Goal: Transaction & Acquisition: Obtain resource

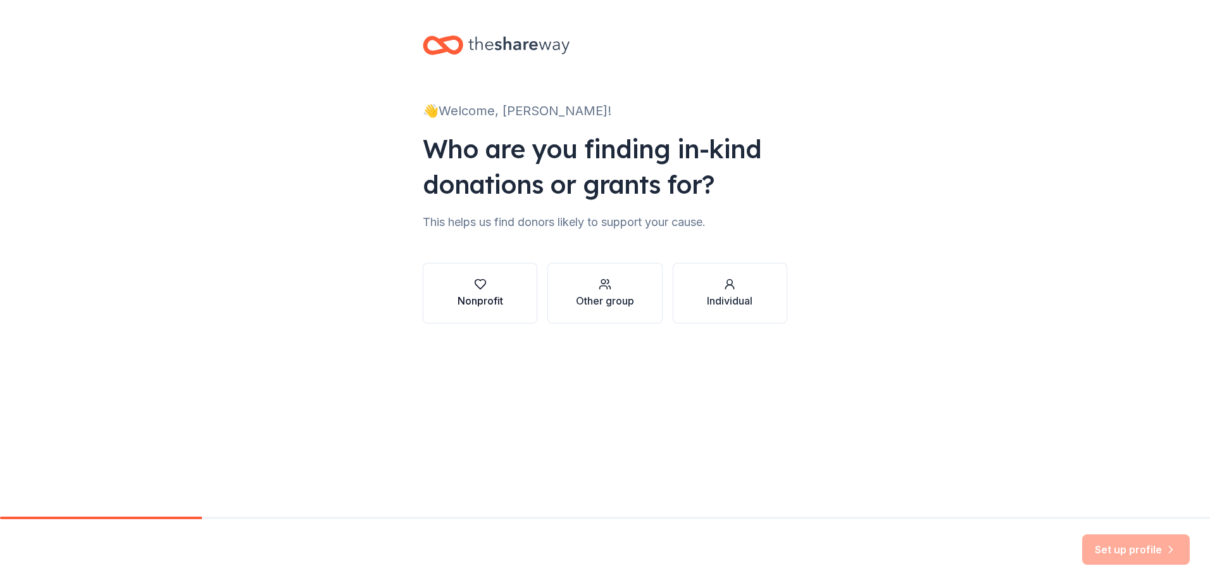
click at [494, 287] on div "button" at bounding box center [481, 284] width 46 height 13
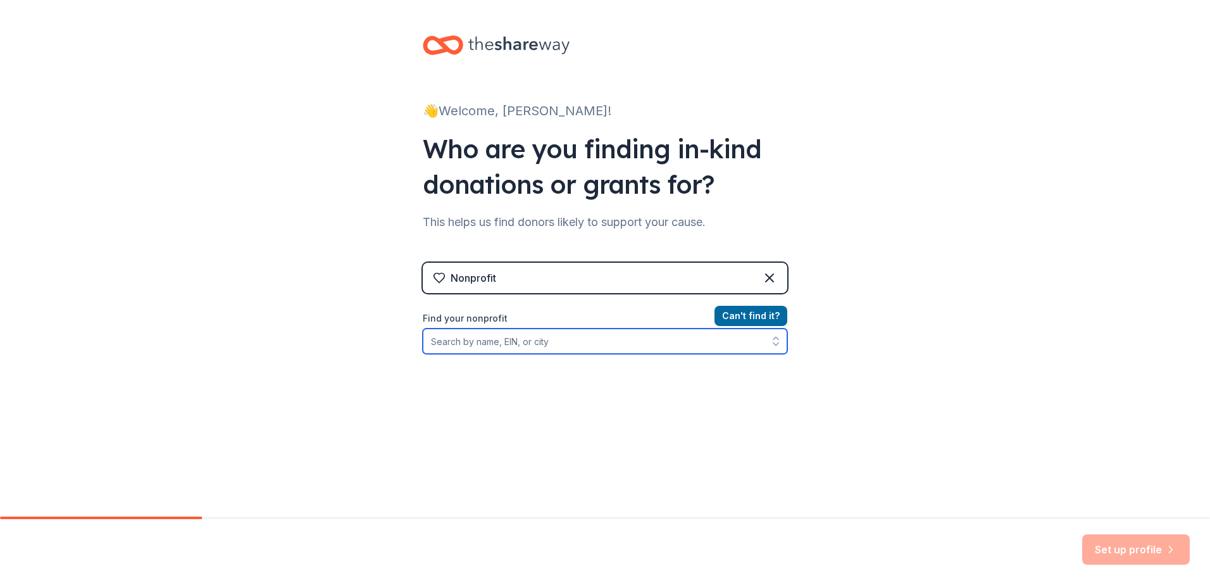
click at [548, 341] on input "Find your nonprofit" at bounding box center [605, 341] width 365 height 25
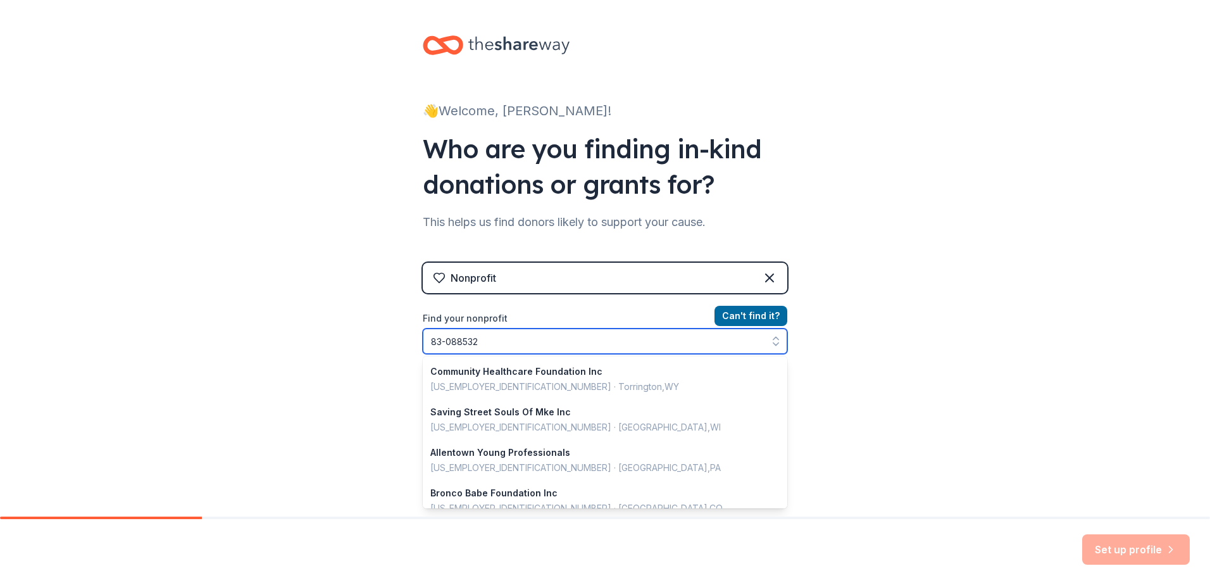
type input "83-0885325"
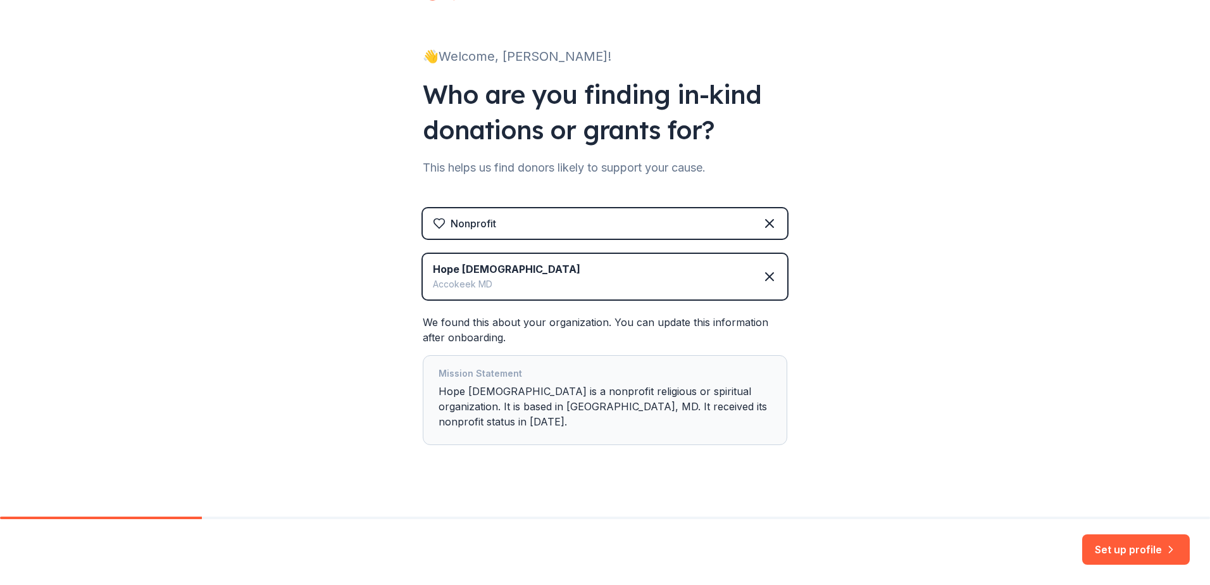
scroll to position [69, 0]
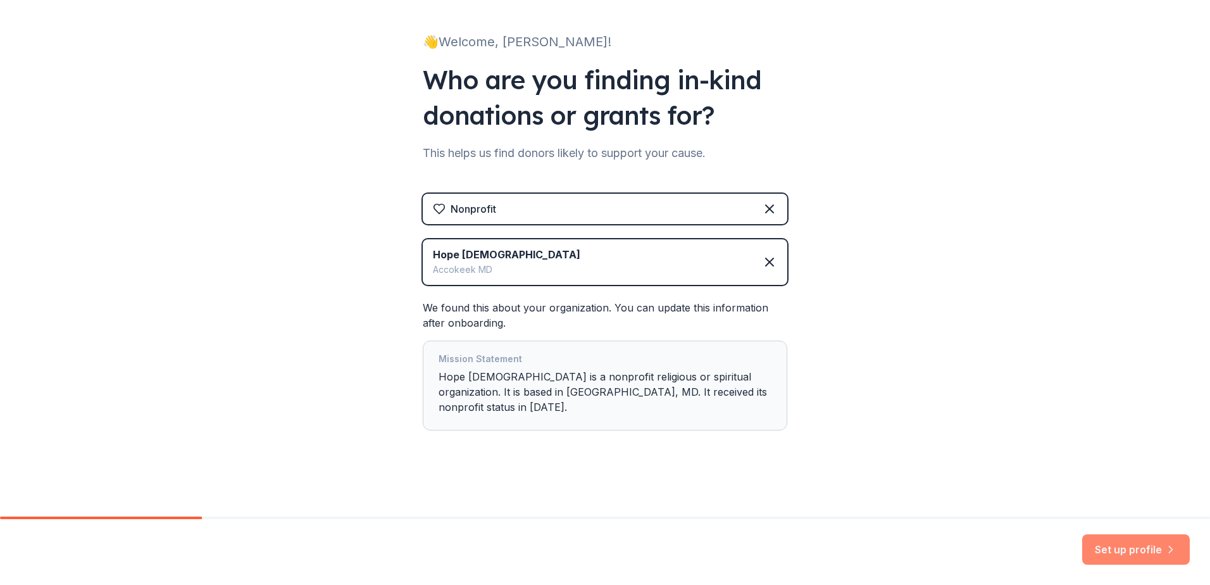
click at [1145, 554] on button "Set up profile" at bounding box center [1137, 549] width 108 height 30
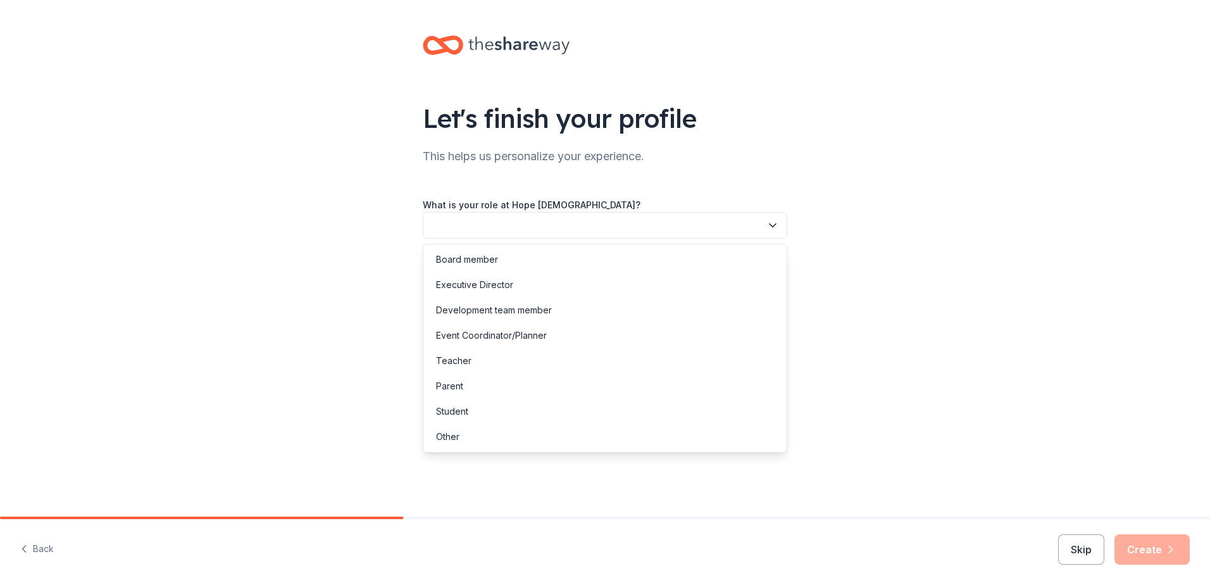
click at [768, 227] on icon "button" at bounding box center [773, 225] width 13 height 13
click at [479, 258] on div "Board member" at bounding box center [467, 259] width 62 height 15
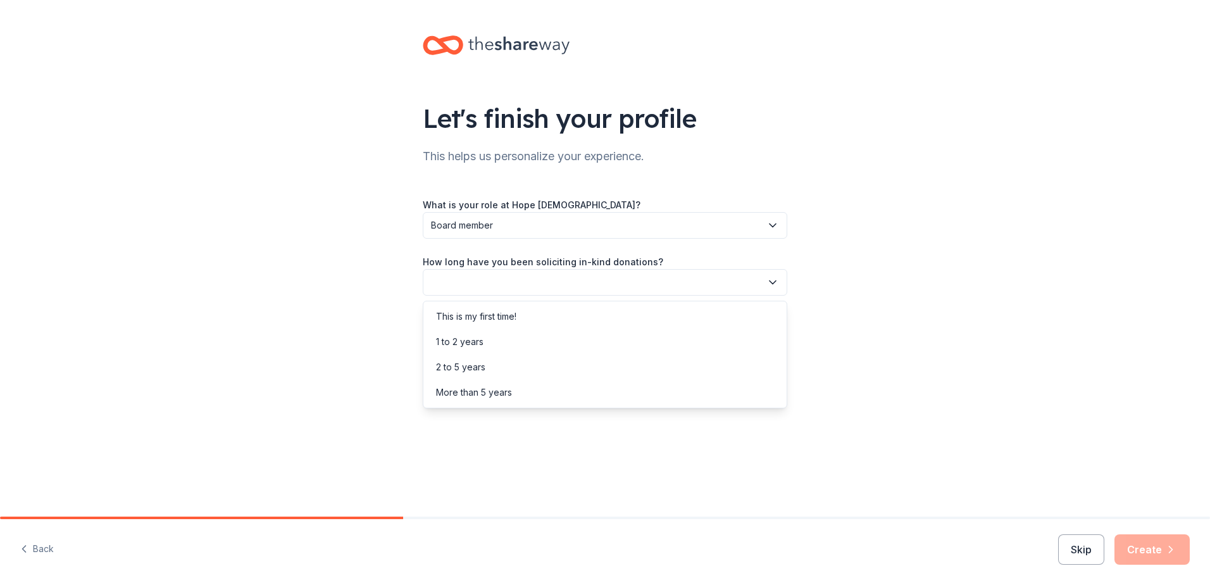
click at [536, 285] on button "button" at bounding box center [605, 282] width 365 height 27
click at [487, 319] on div "This is my first time!" at bounding box center [476, 316] width 80 height 15
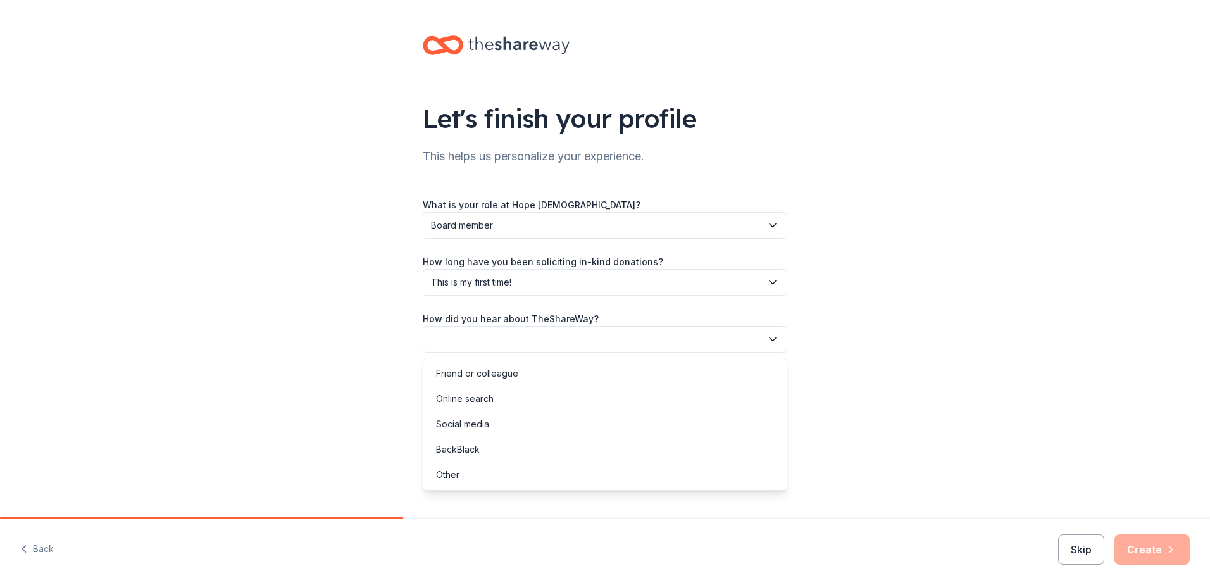
click at [544, 336] on button "button" at bounding box center [605, 339] width 365 height 27
click at [502, 396] on div "Online search" at bounding box center [605, 398] width 358 height 25
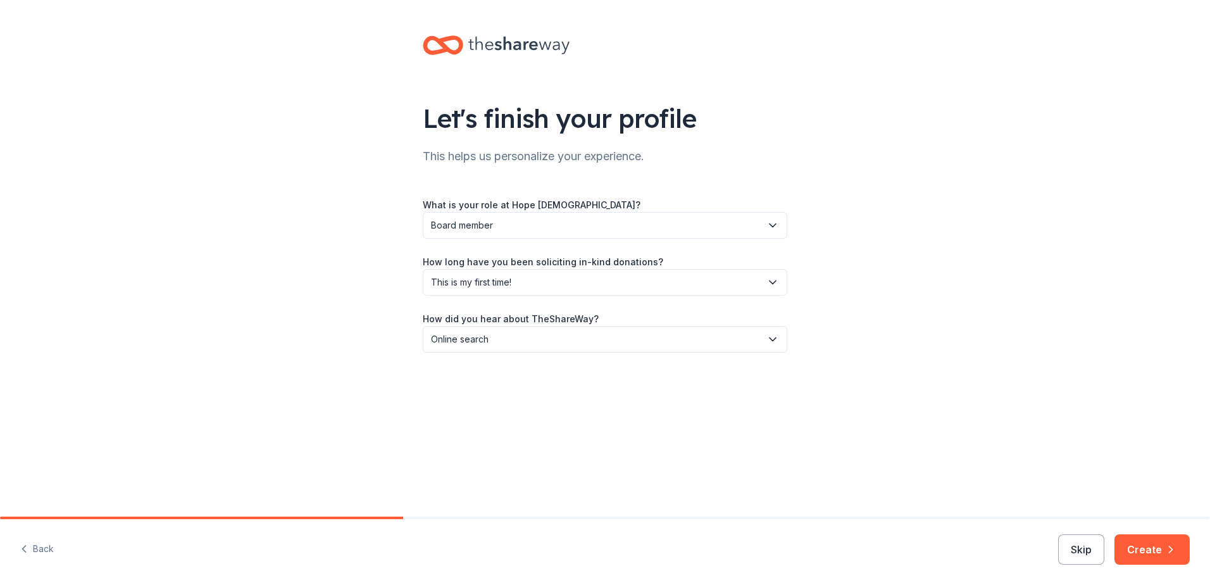
click at [1156, 546] on button "Create" at bounding box center [1152, 549] width 75 height 30
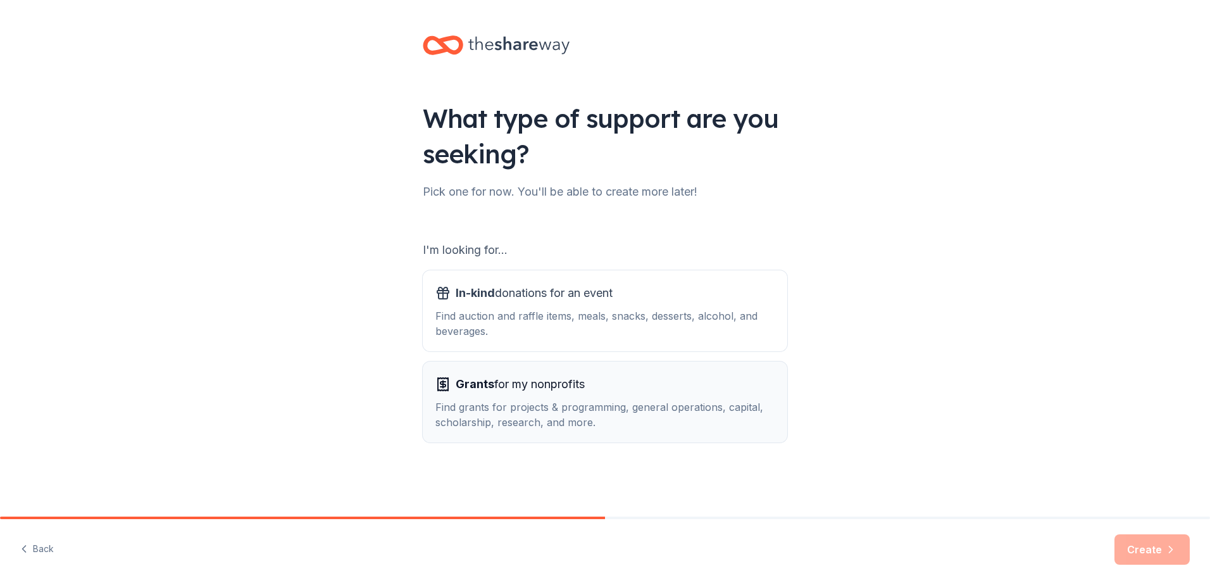
click at [544, 387] on span "Grants for my nonprofits" at bounding box center [520, 384] width 129 height 20
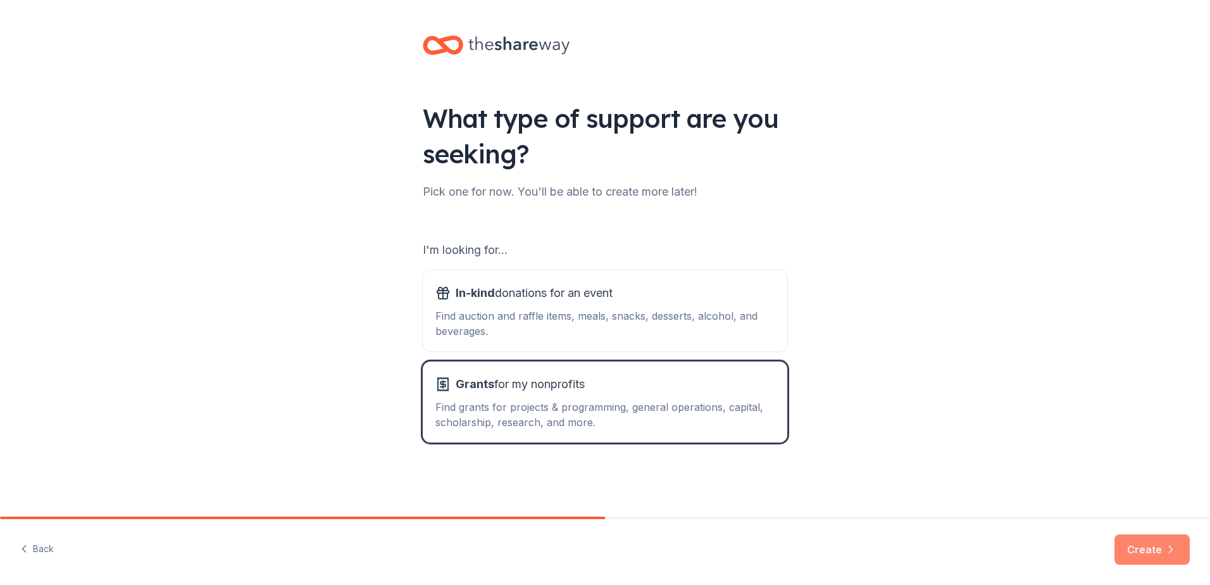
click at [1137, 548] on button "Create" at bounding box center [1152, 549] width 75 height 30
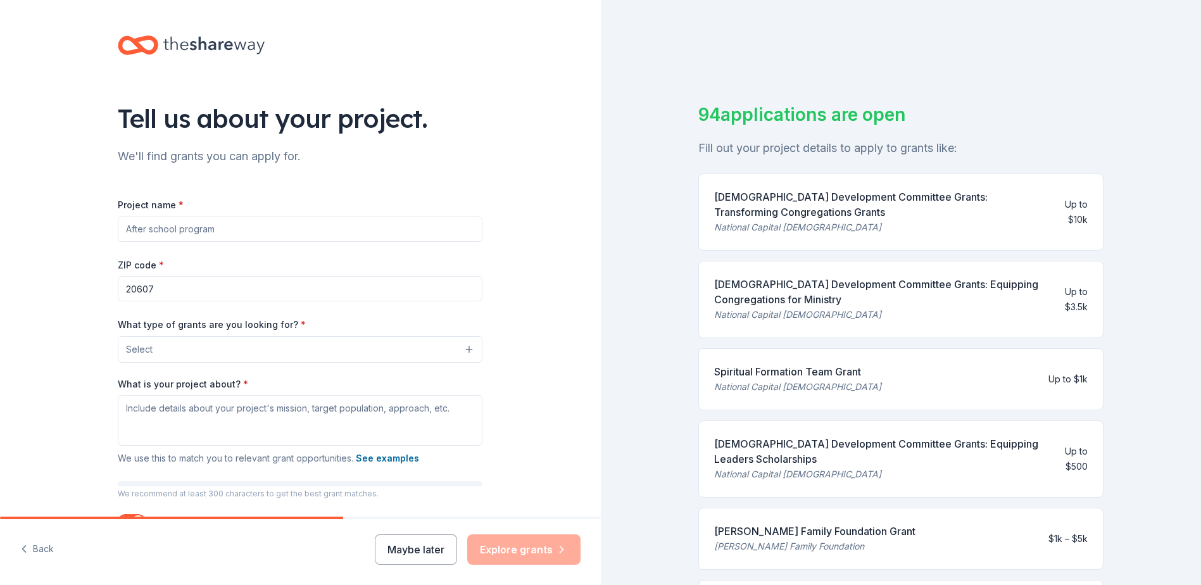
click at [202, 237] on input "Project name *" at bounding box center [300, 229] width 365 height 25
click at [246, 167] on div "Tell us about your project. We'll find grants you can apply for. Project name *…" at bounding box center [299, 302] width 405 height 605
drag, startPoint x: 225, startPoint y: 232, endPoint x: -30, endPoint y: 231, distance: 254.5
click at [0, 231] on html "Tell us about your project. We'll find grants you can apply for. Project name *…" at bounding box center [600, 292] width 1201 height 585
type input "Back To School BackPack Giveaway School Supplies"
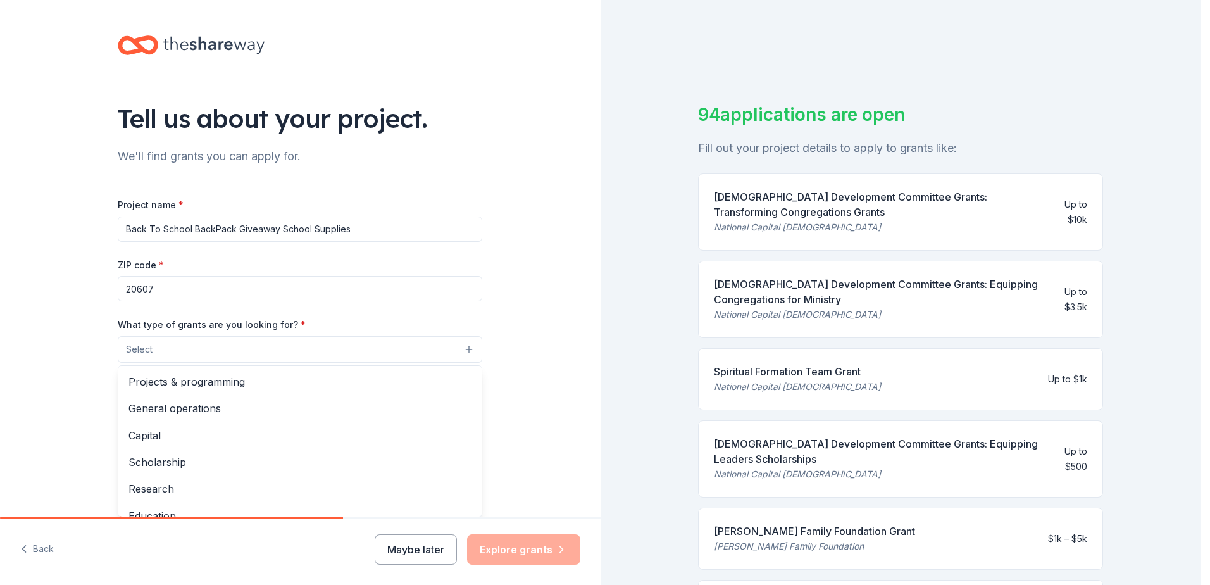
click at [221, 352] on button "Select" at bounding box center [300, 349] width 365 height 27
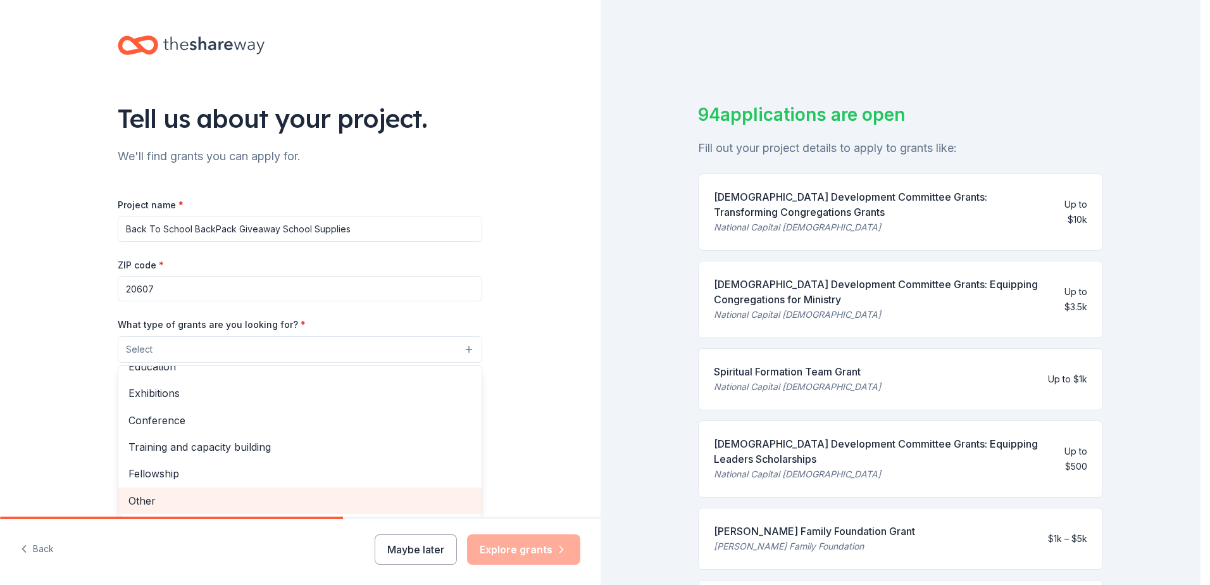
click at [149, 500] on span "Other" at bounding box center [300, 501] width 343 height 16
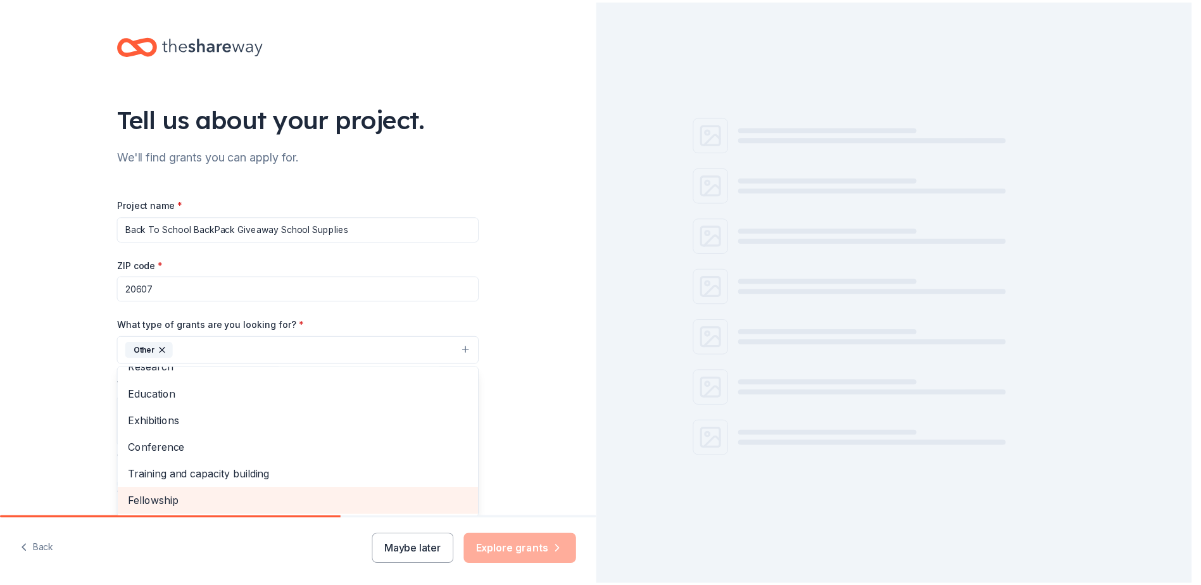
scroll to position [123, 0]
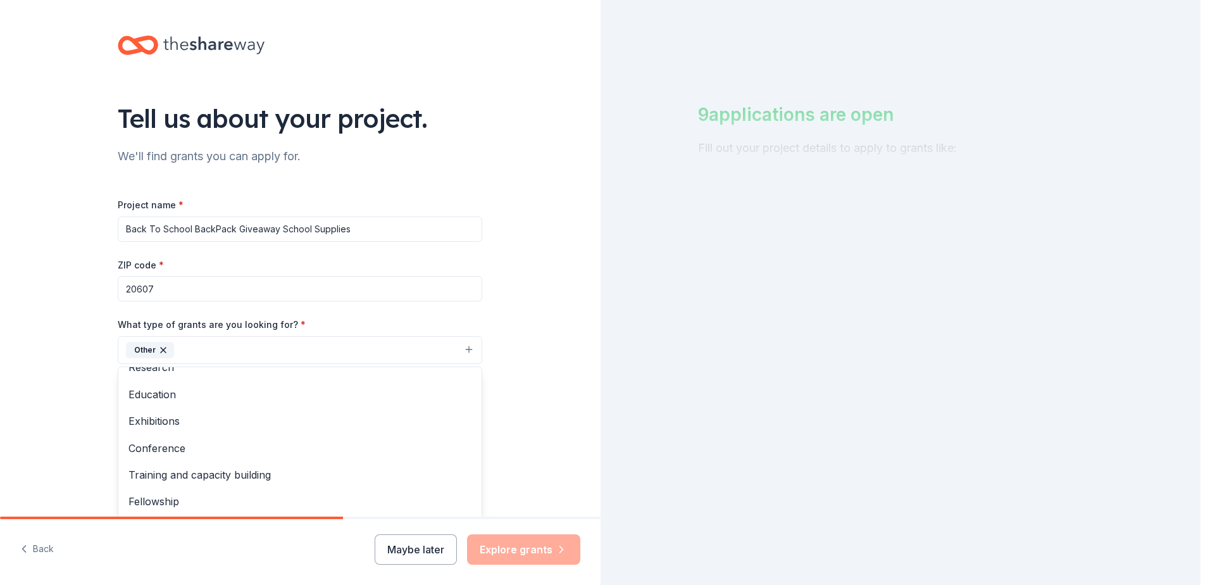
click at [544, 375] on div "Tell us about your project. We'll find grants you can apply for. Project name *…" at bounding box center [300, 303] width 601 height 606
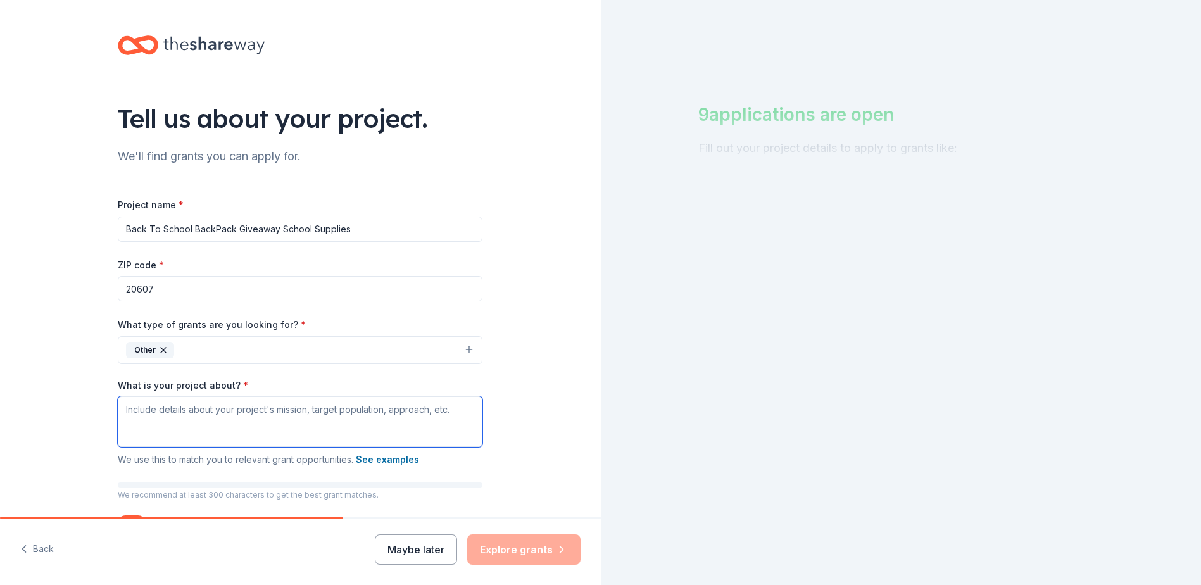
click at [139, 419] on textarea "What is your project about? *" at bounding box center [300, 421] width 365 height 51
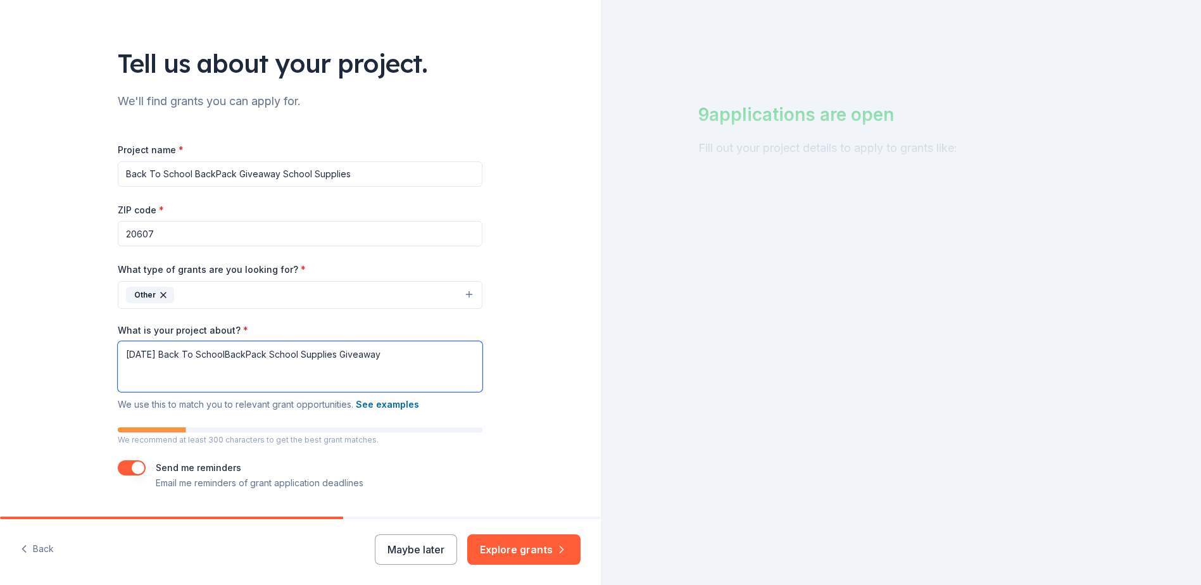
scroll to position [90, 0]
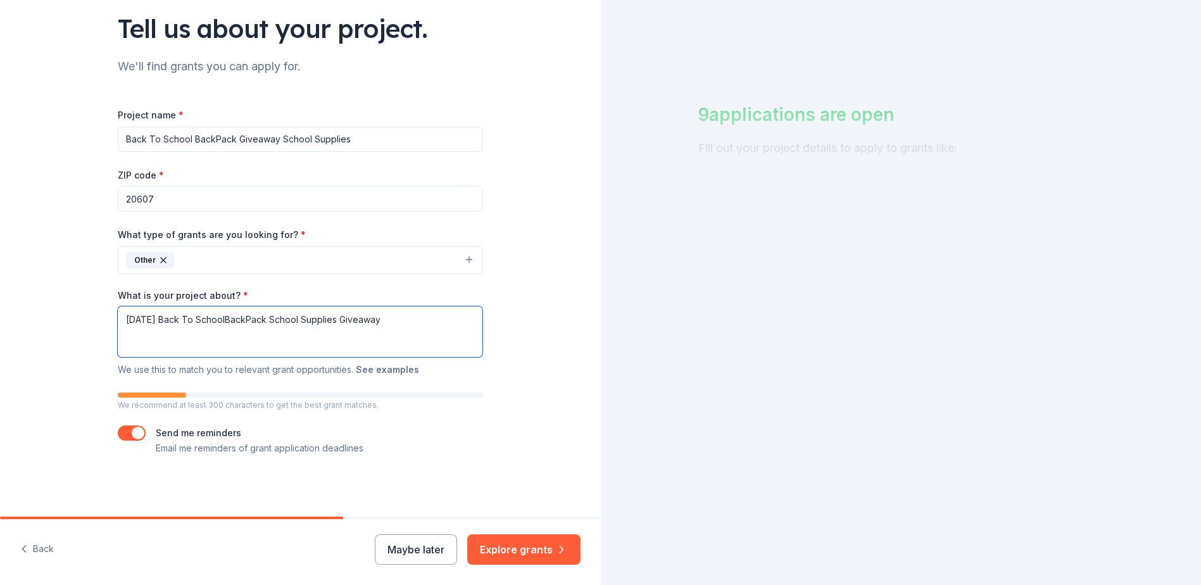
type textarea "09/27/25 Back To SchoolBackPack School Supplies Giveaway"
click at [385, 367] on button "See examples" at bounding box center [387, 369] width 63 height 15
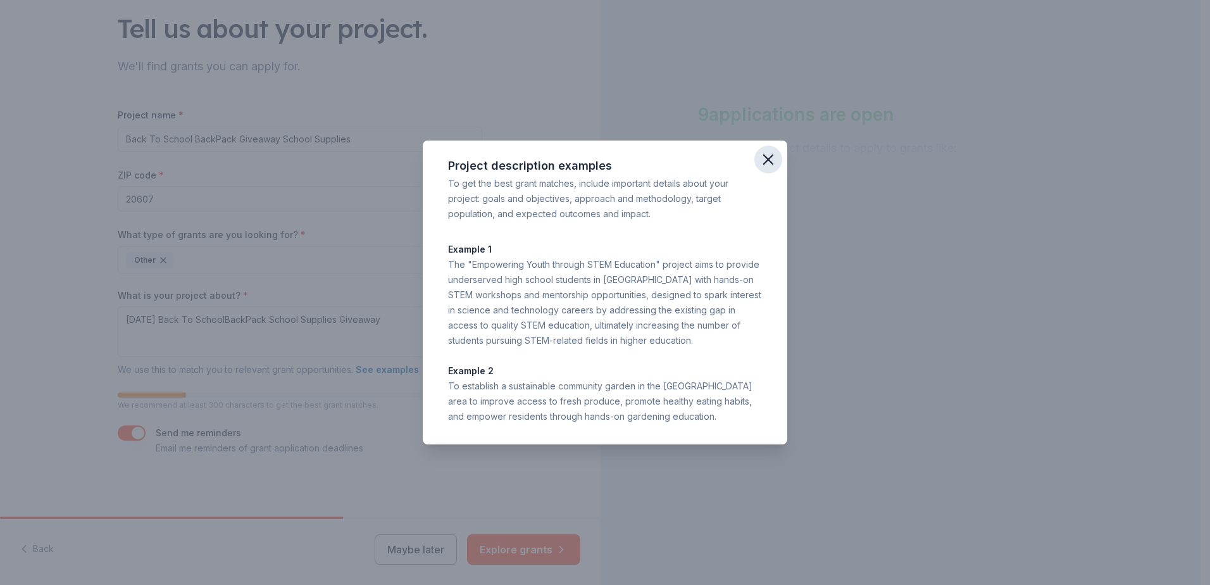
click at [760, 158] on icon "button" at bounding box center [769, 160] width 18 height 18
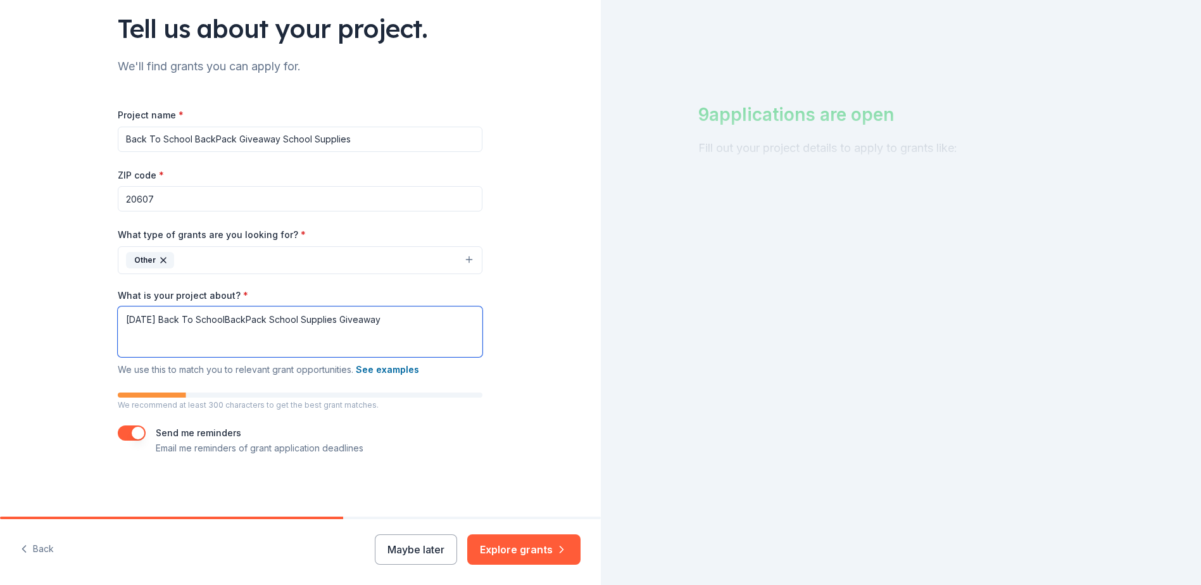
click at [134, 341] on textarea "09/27/25 Back To SchoolBackPack School Supplies Giveaway" at bounding box center [300, 331] width 365 height 51
drag, startPoint x: 120, startPoint y: 321, endPoint x: 523, endPoint y: 368, distance: 406.1
click at [523, 368] on div "Tell us about your project. We'll find grants you can apply for. Project name *…" at bounding box center [300, 213] width 601 height 606
paste textarea "Overview Hope Rhema Word Community Church will host a community-focused Back To…"
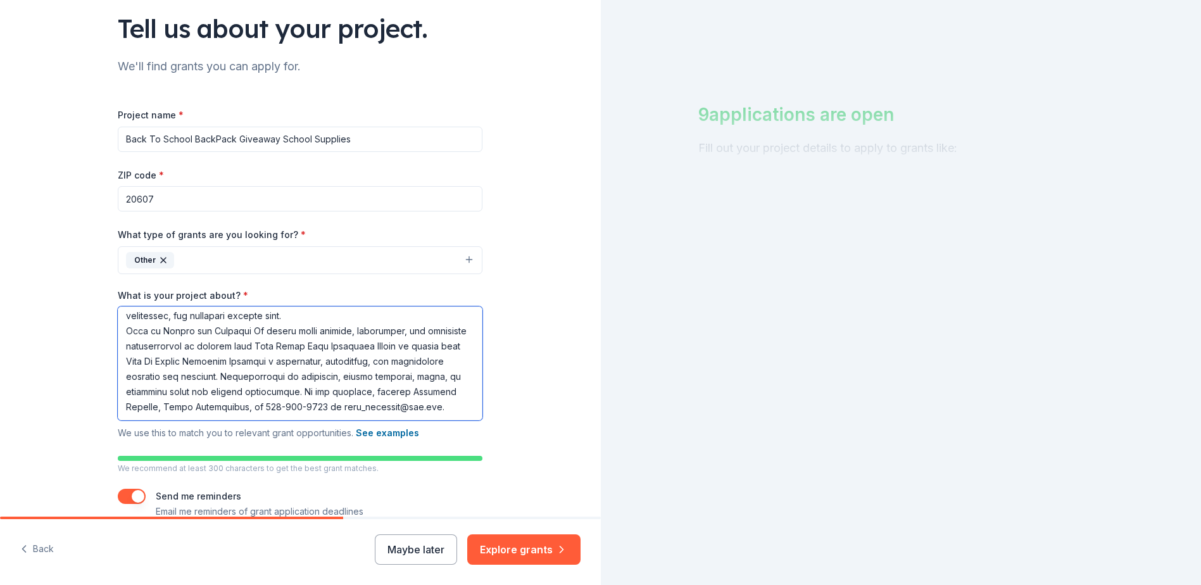
scroll to position [153, 0]
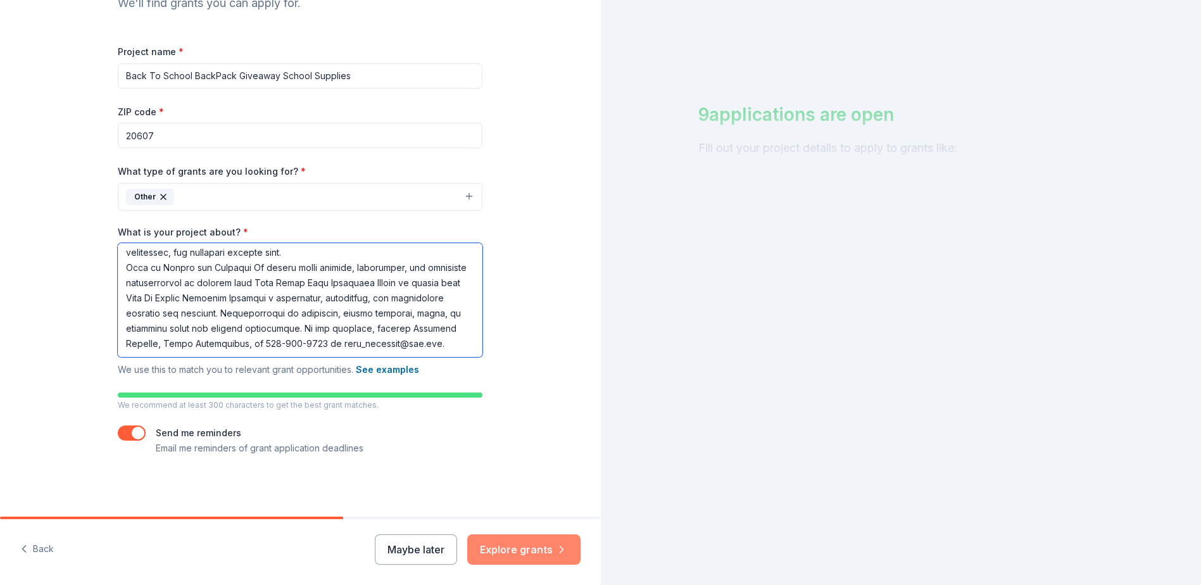
type textarea "Overview Hope Rhema Word Community Church will host a community-focused Back To…"
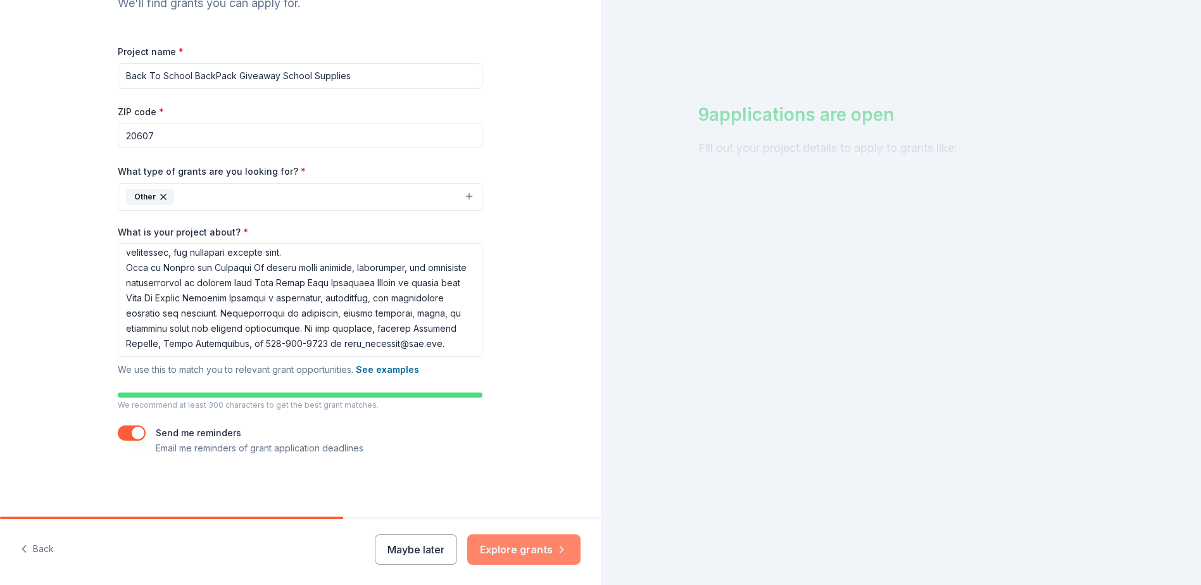
click at [520, 548] on button "Explore grants" at bounding box center [523, 549] width 113 height 30
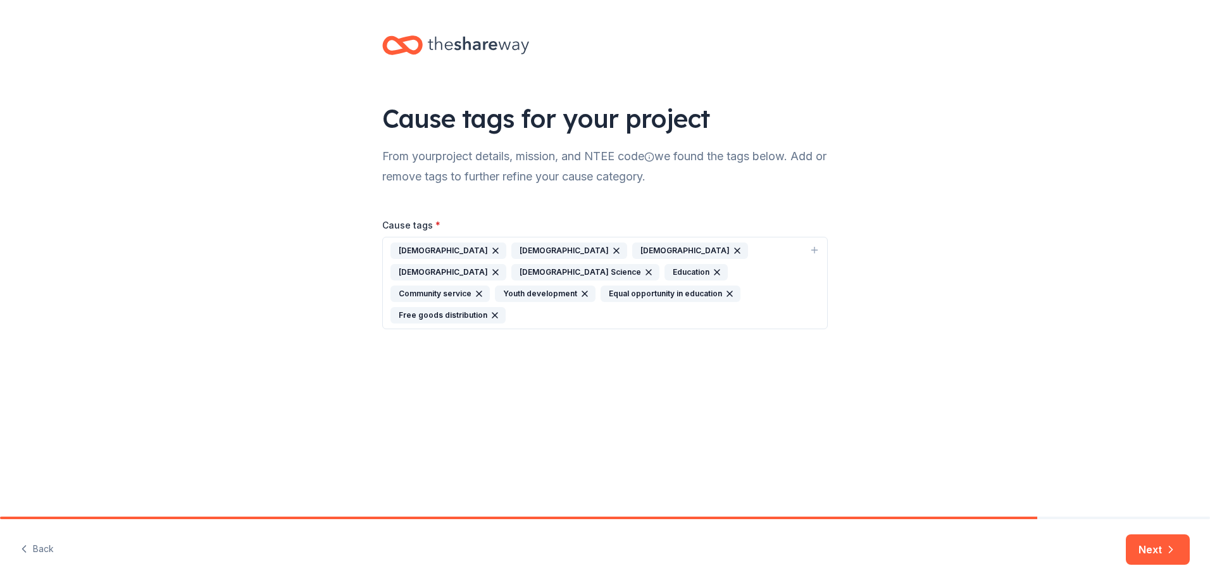
drag, startPoint x: 694, startPoint y: 271, endPoint x: 563, endPoint y: 295, distance: 133.2
click at [596, 286] on div "Youth development" at bounding box center [545, 294] width 101 height 16
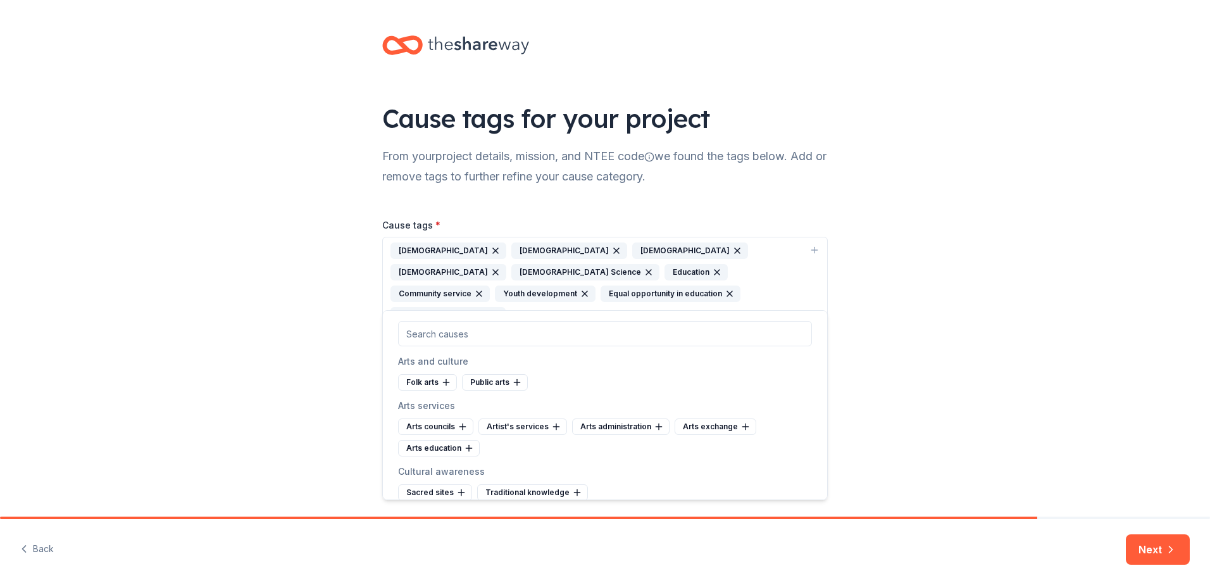
click at [601, 292] on div "Equal opportunity in education" at bounding box center [671, 294] width 140 height 16
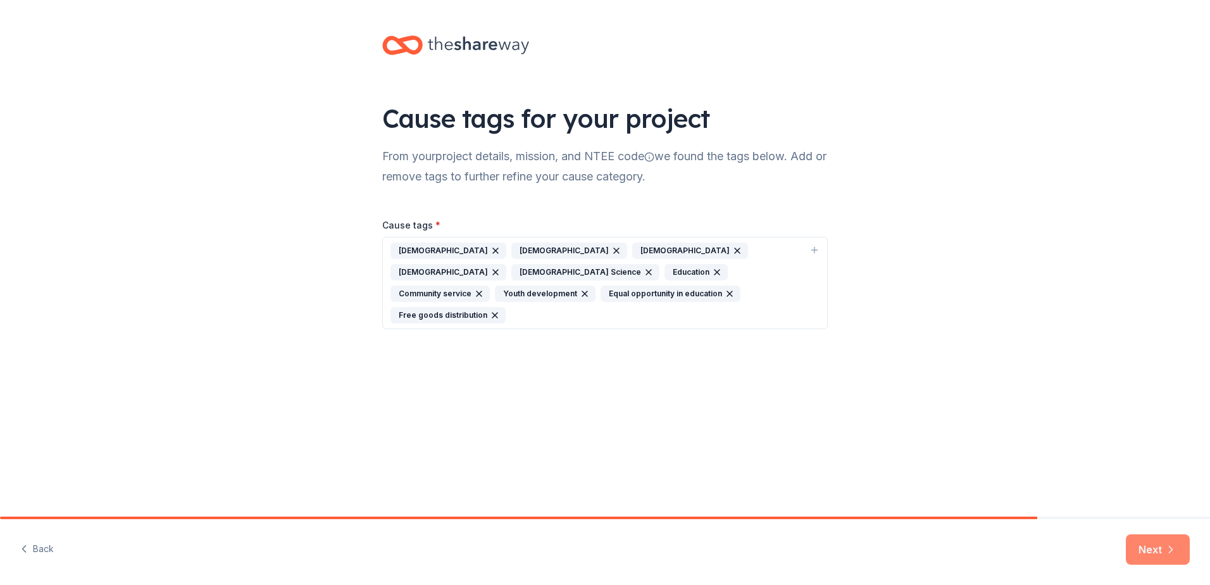
click at [1168, 546] on icon "button" at bounding box center [1171, 549] width 13 height 13
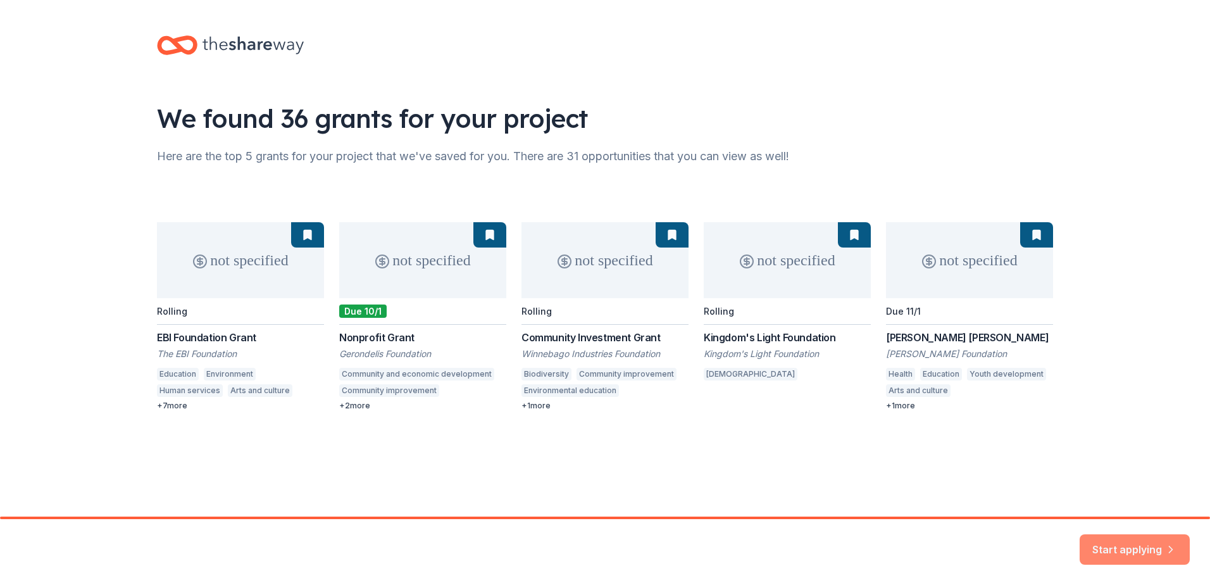
click at [1151, 544] on button "Start applying" at bounding box center [1135, 542] width 110 height 30
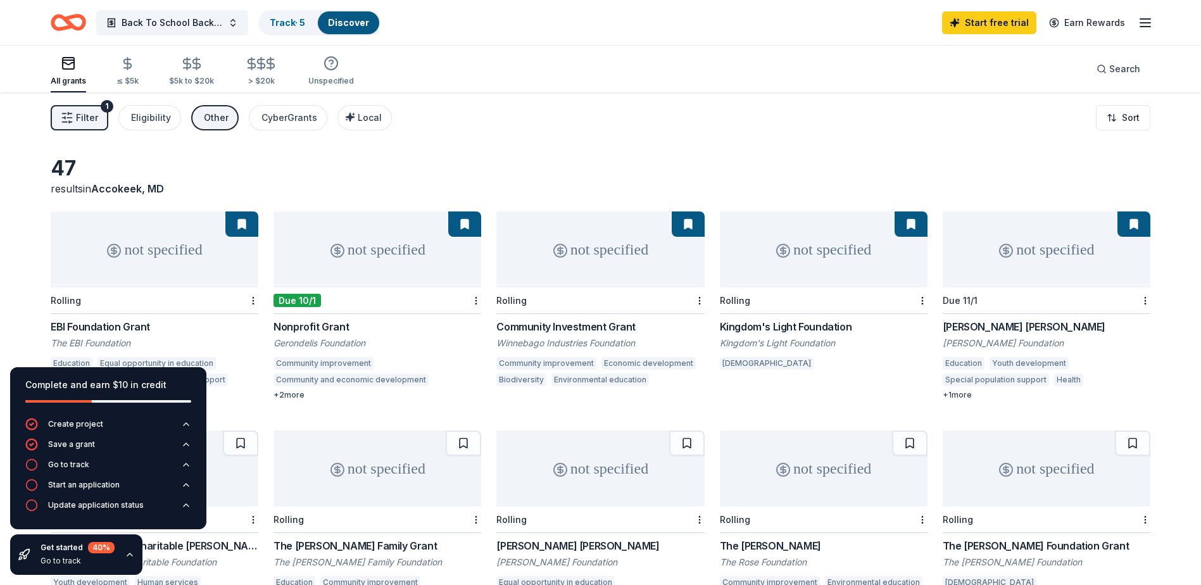
click at [311, 175] on div "47 results in Accokeek, MD" at bounding box center [601, 176] width 1100 height 41
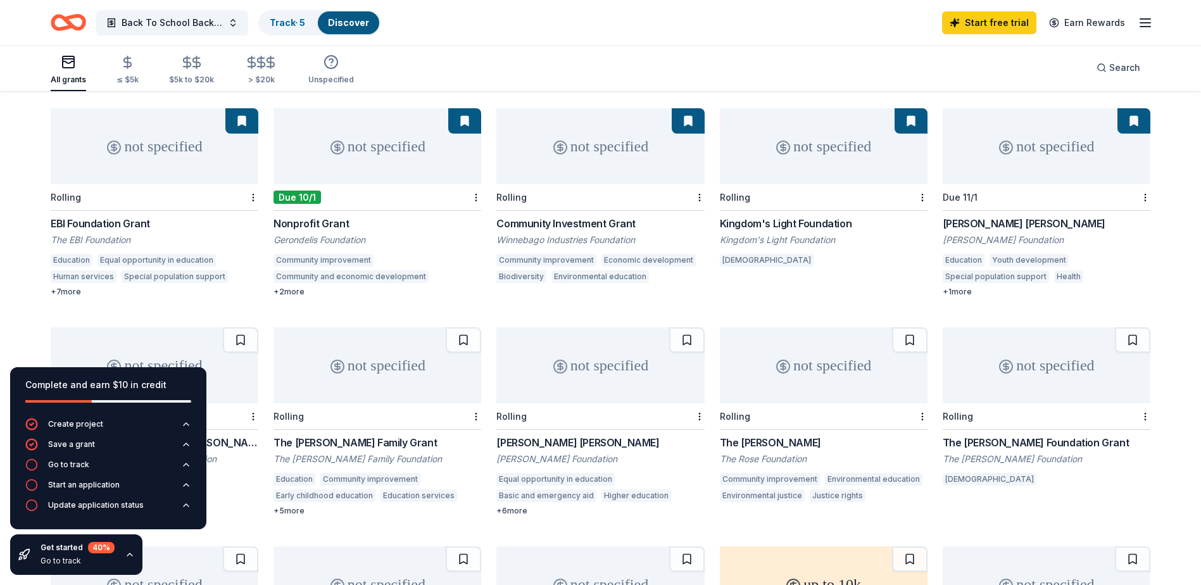
scroll to position [53, 0]
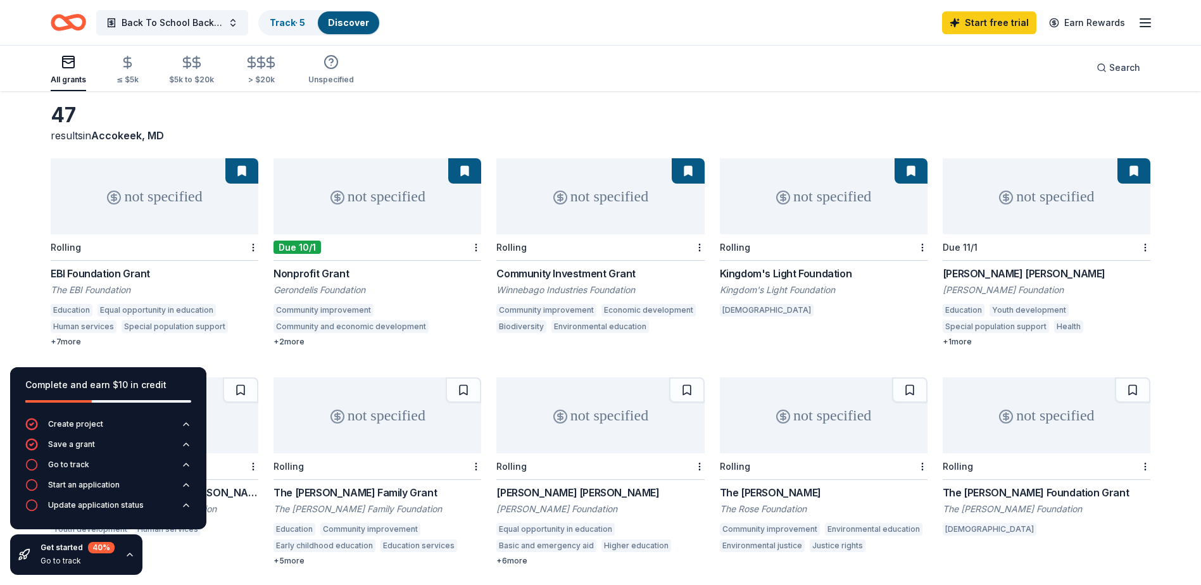
click at [127, 217] on div "not specified" at bounding box center [155, 196] width 208 height 76
click at [596, 260] on div "Rolling" at bounding box center [600, 247] width 208 height 27
click at [810, 230] on div "not specified" at bounding box center [824, 196] width 208 height 76
click at [1007, 248] on div "Due 11/1" at bounding box center [1047, 247] width 208 height 27
click at [227, 422] on div "not specified" at bounding box center [155, 415] width 208 height 76
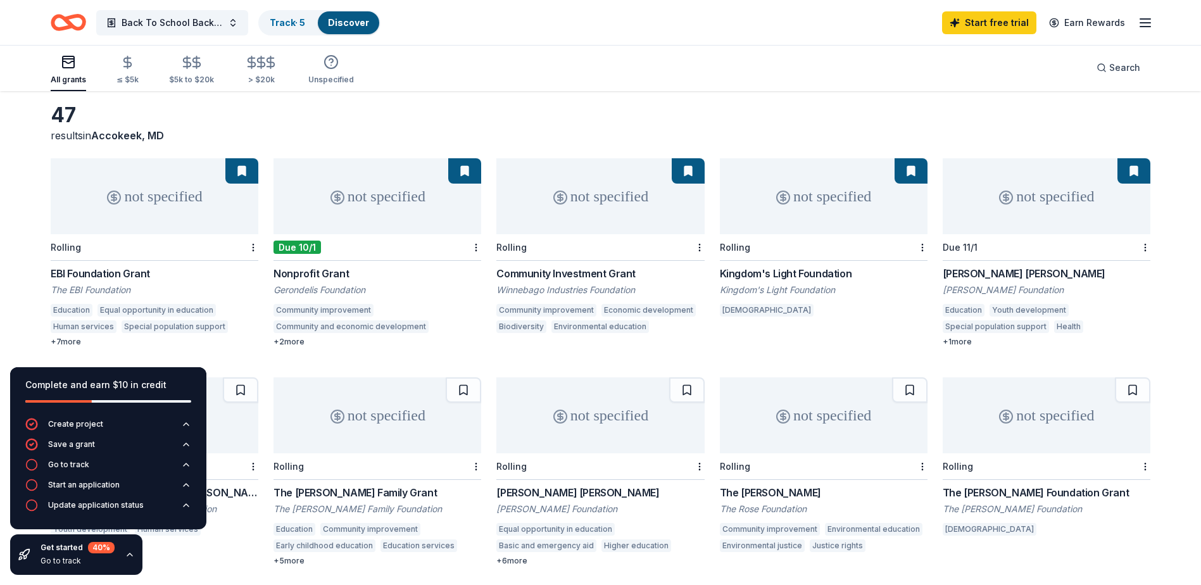
click at [609, 463] on div "Rolling" at bounding box center [600, 466] width 208 height 27
click at [827, 442] on div "not specified" at bounding box center [824, 415] width 208 height 76
click at [1066, 426] on div "not specified" at bounding box center [1047, 415] width 208 height 76
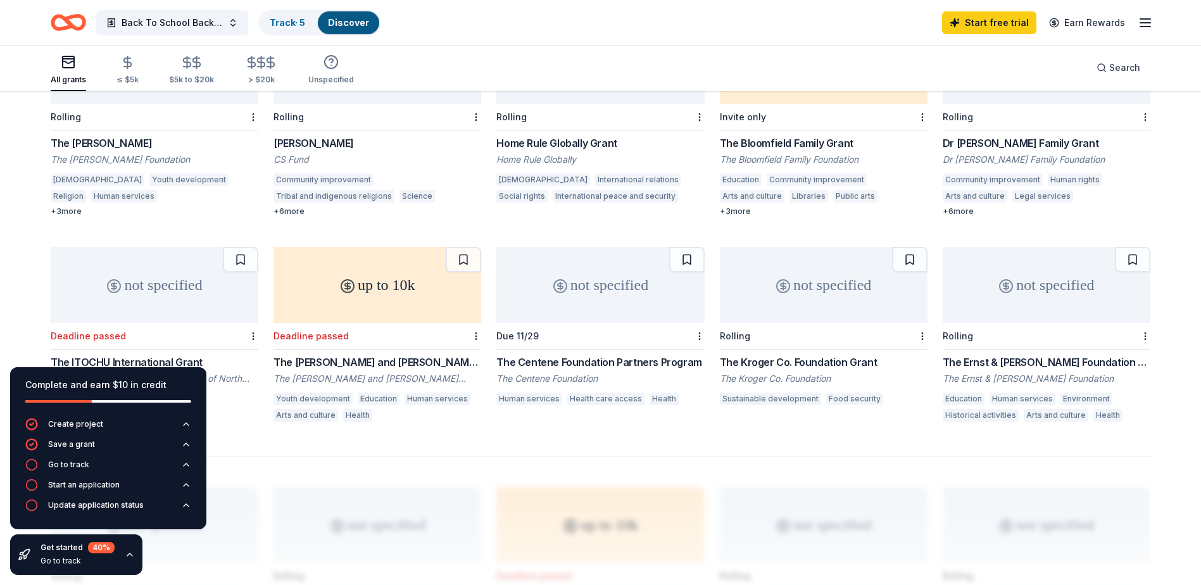
scroll to position [647, 0]
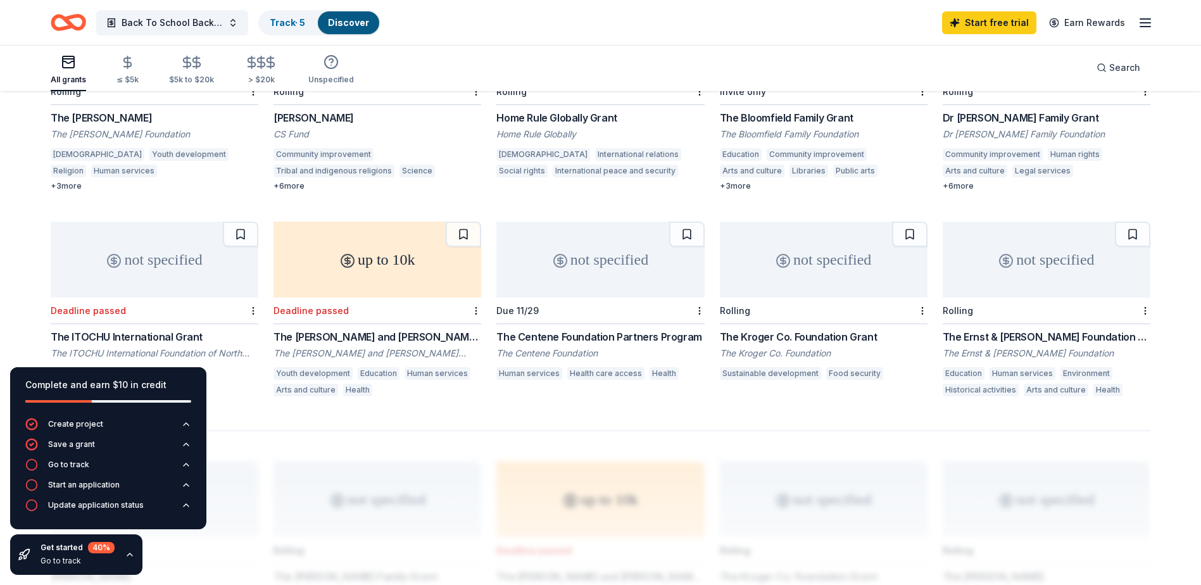
click at [615, 298] on div "Due 11/29" at bounding box center [600, 311] width 208 height 27
click at [834, 274] on div "not specified" at bounding box center [824, 260] width 208 height 76
click at [1040, 298] on div "Rolling" at bounding box center [1047, 311] width 208 height 27
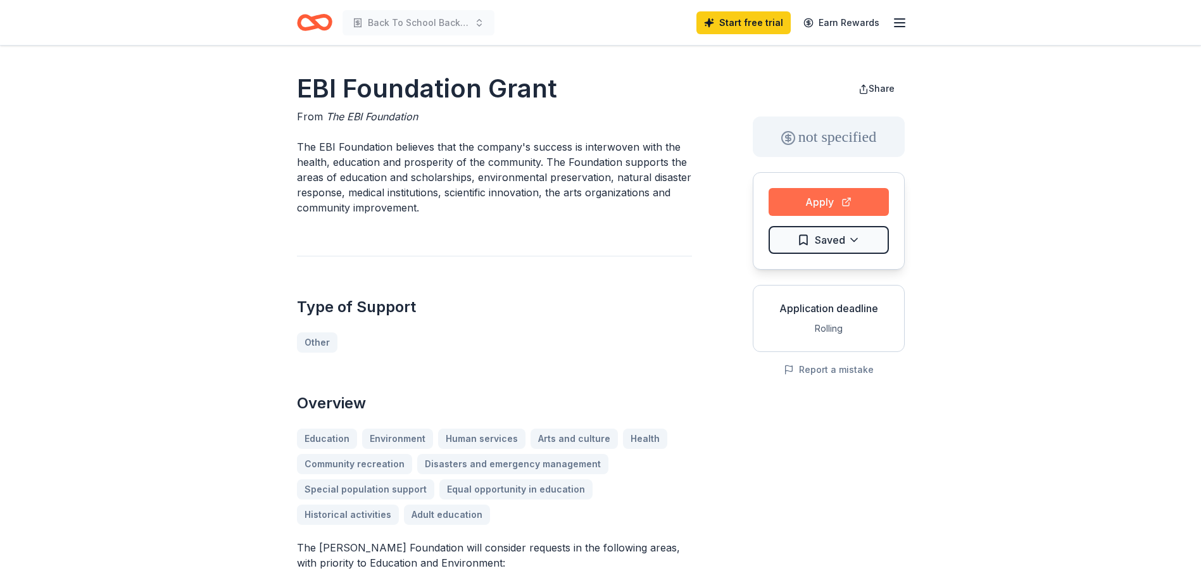
click at [829, 199] on button "Apply" at bounding box center [829, 202] width 120 height 28
click at [816, 204] on button "Apply" at bounding box center [829, 202] width 120 height 28
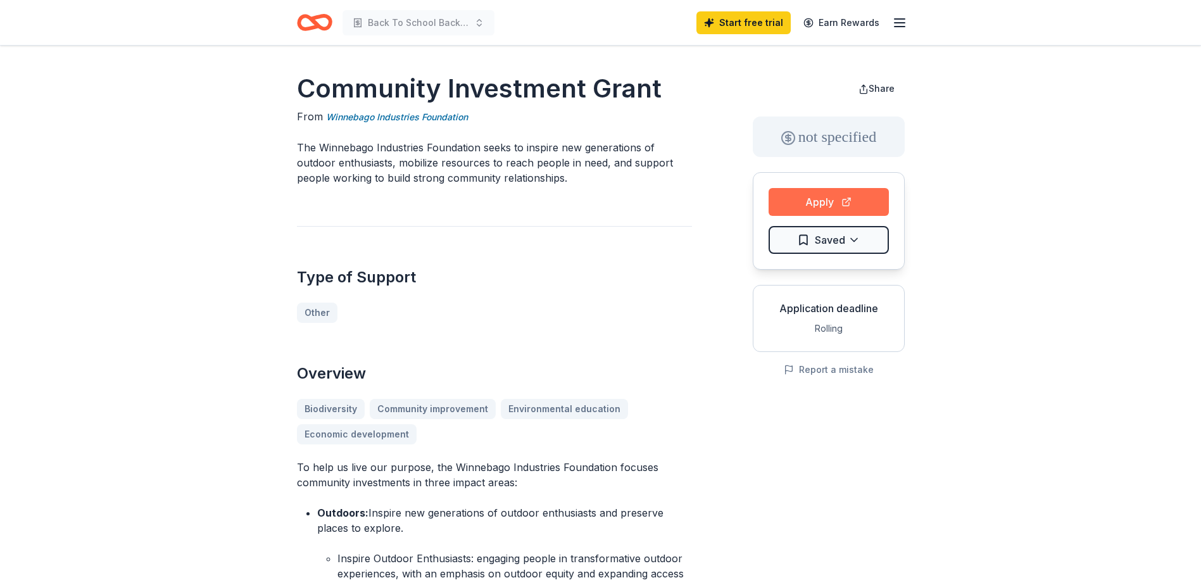
click at [826, 198] on button "Apply" at bounding box center [829, 202] width 120 height 28
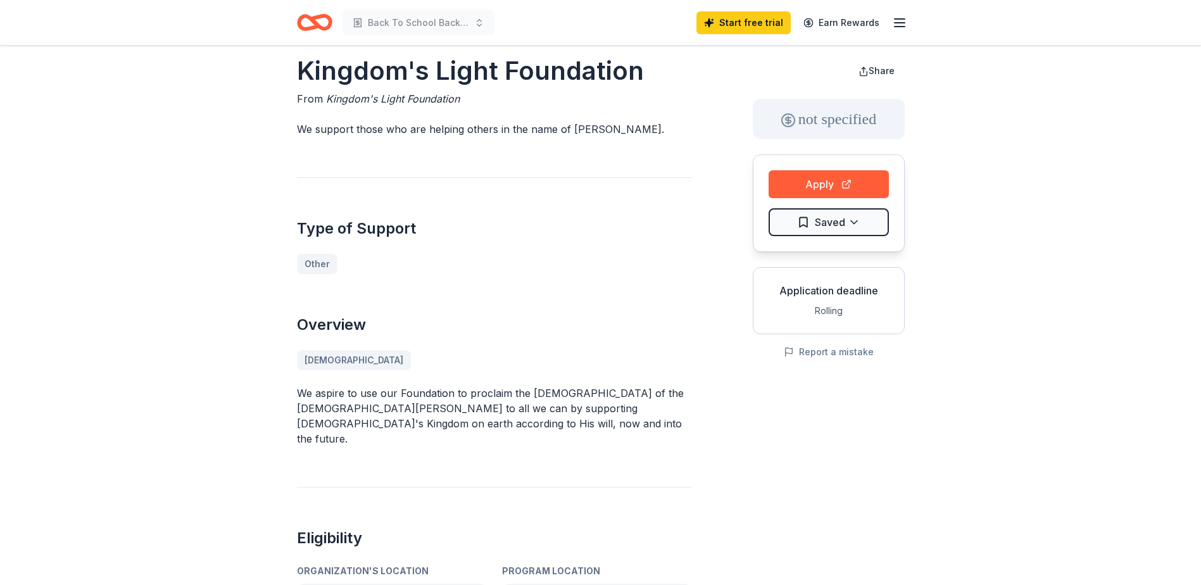
scroll to position [1, 0]
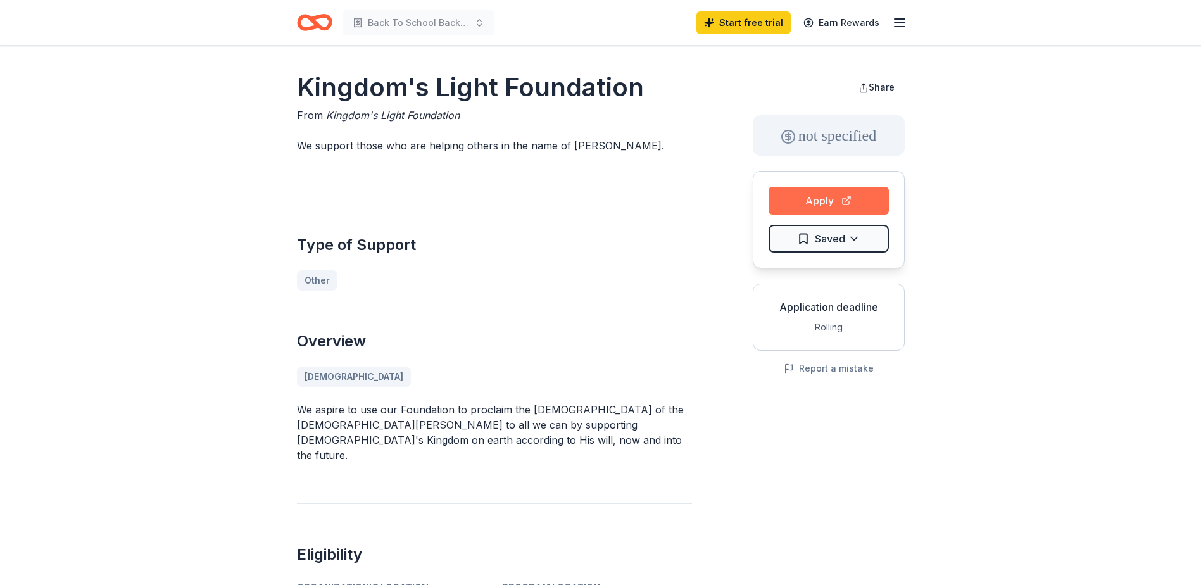
click at [815, 201] on button "Apply" at bounding box center [829, 201] width 120 height 28
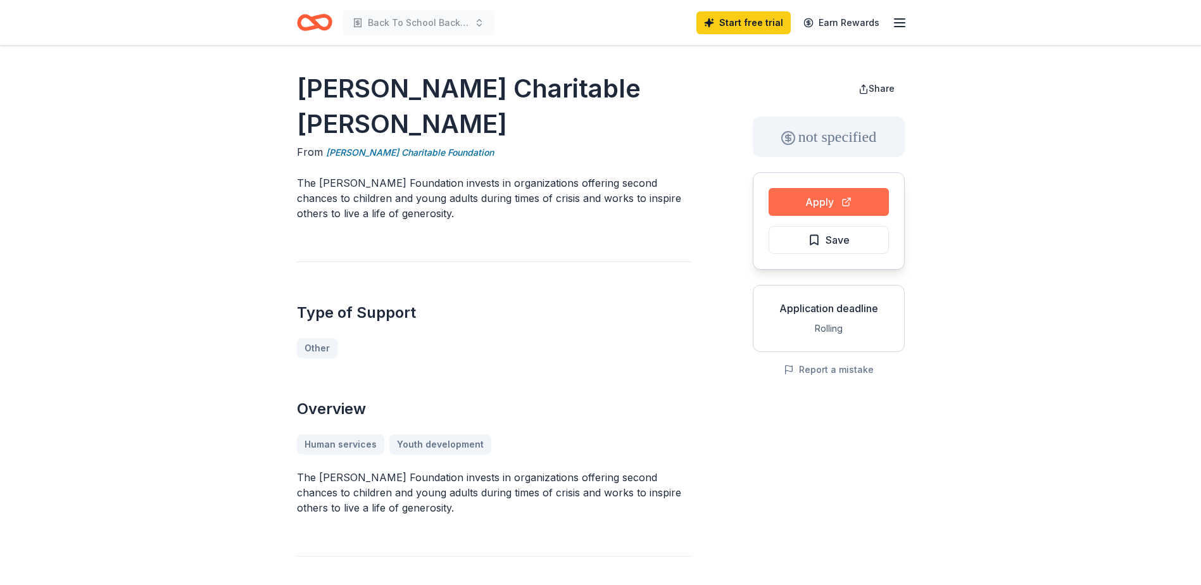
click at [823, 195] on button "Apply" at bounding box center [829, 202] width 120 height 28
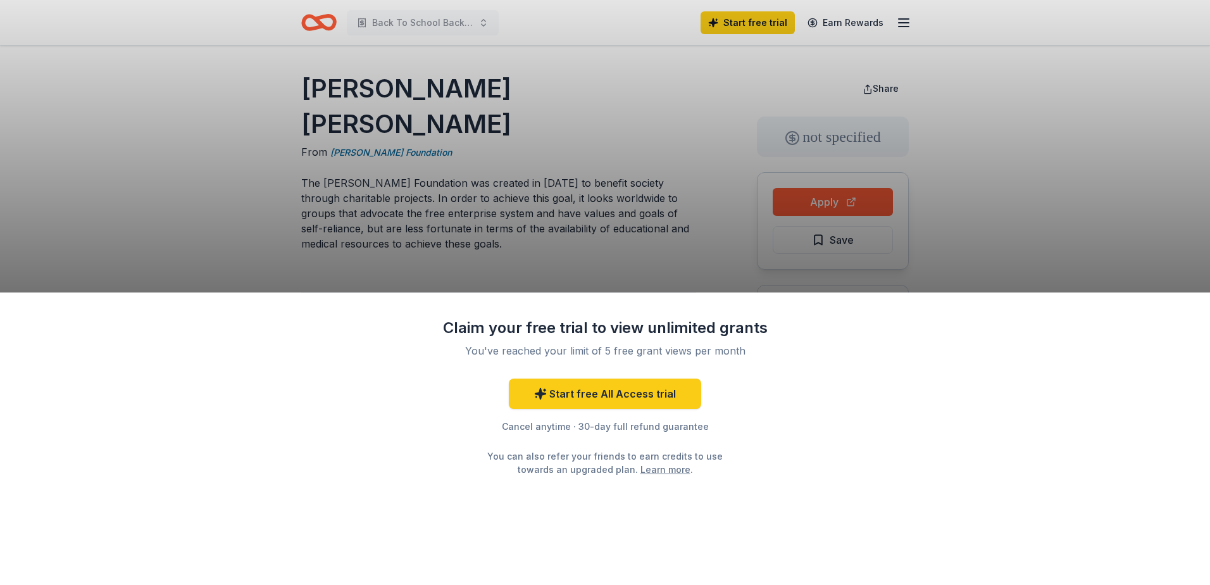
click at [668, 221] on div "Claim your free trial to view unlimited grants You've reached your limit of 5 f…" at bounding box center [605, 292] width 1210 height 585
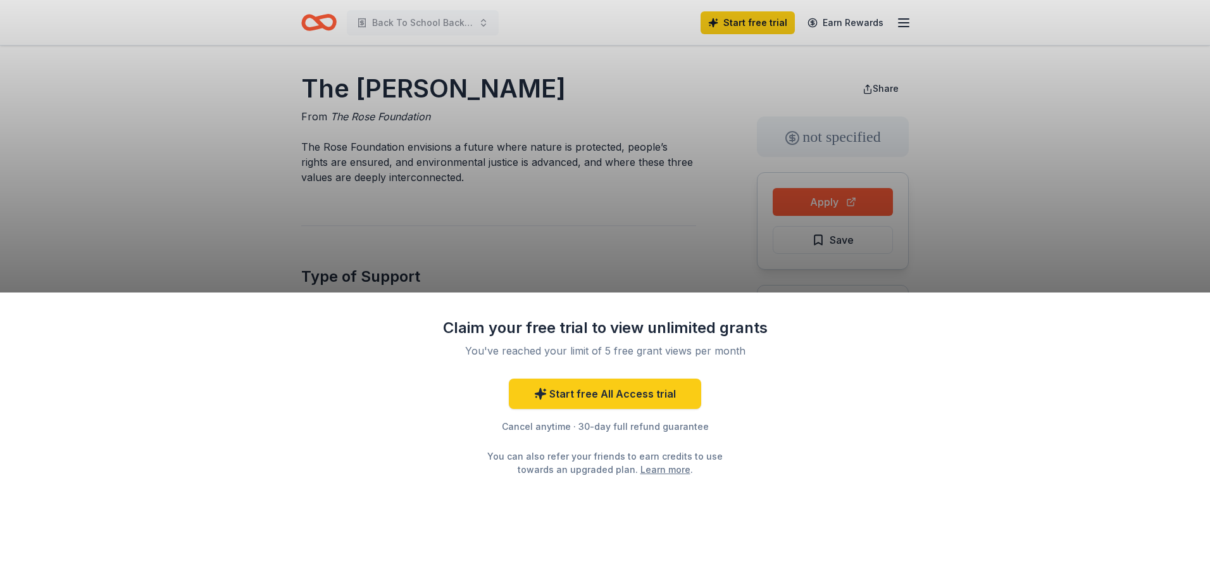
click at [668, 236] on div "Claim your free trial to view unlimited grants You've reached your limit of 5 f…" at bounding box center [605, 292] width 1210 height 585
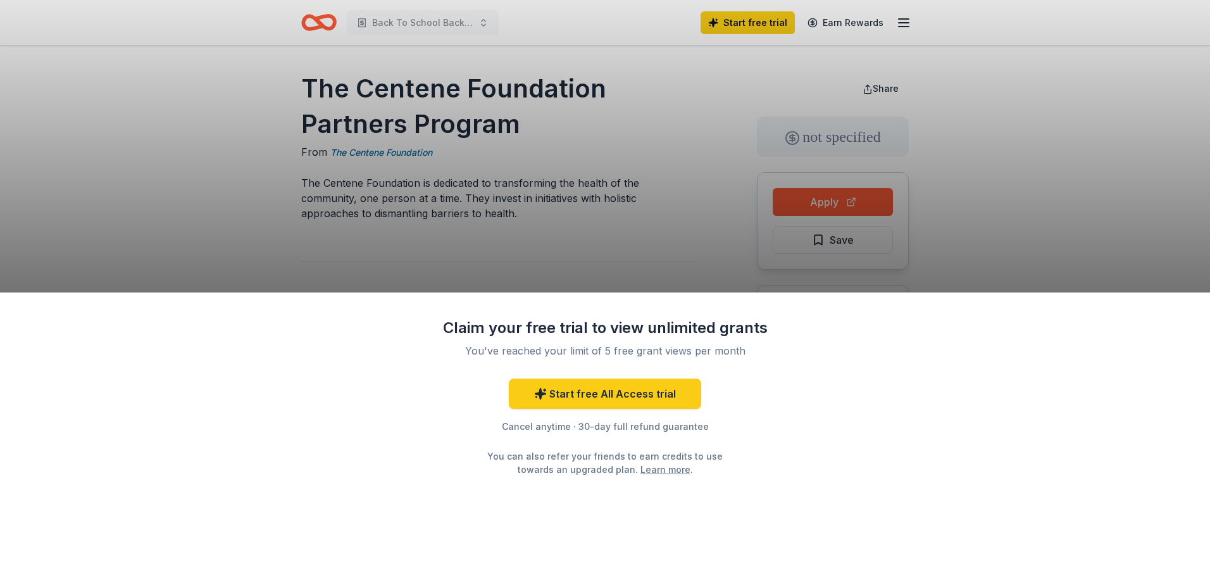
click at [977, 150] on div "Claim your free trial to view unlimited grants You've reached your limit of 5 f…" at bounding box center [605, 292] width 1210 height 585
click at [795, 81] on div "Claim your free trial to view unlimited grants You've reached your limit of 5 f…" at bounding box center [605, 292] width 1210 height 585
